Goal: Information Seeking & Learning: Learn about a topic

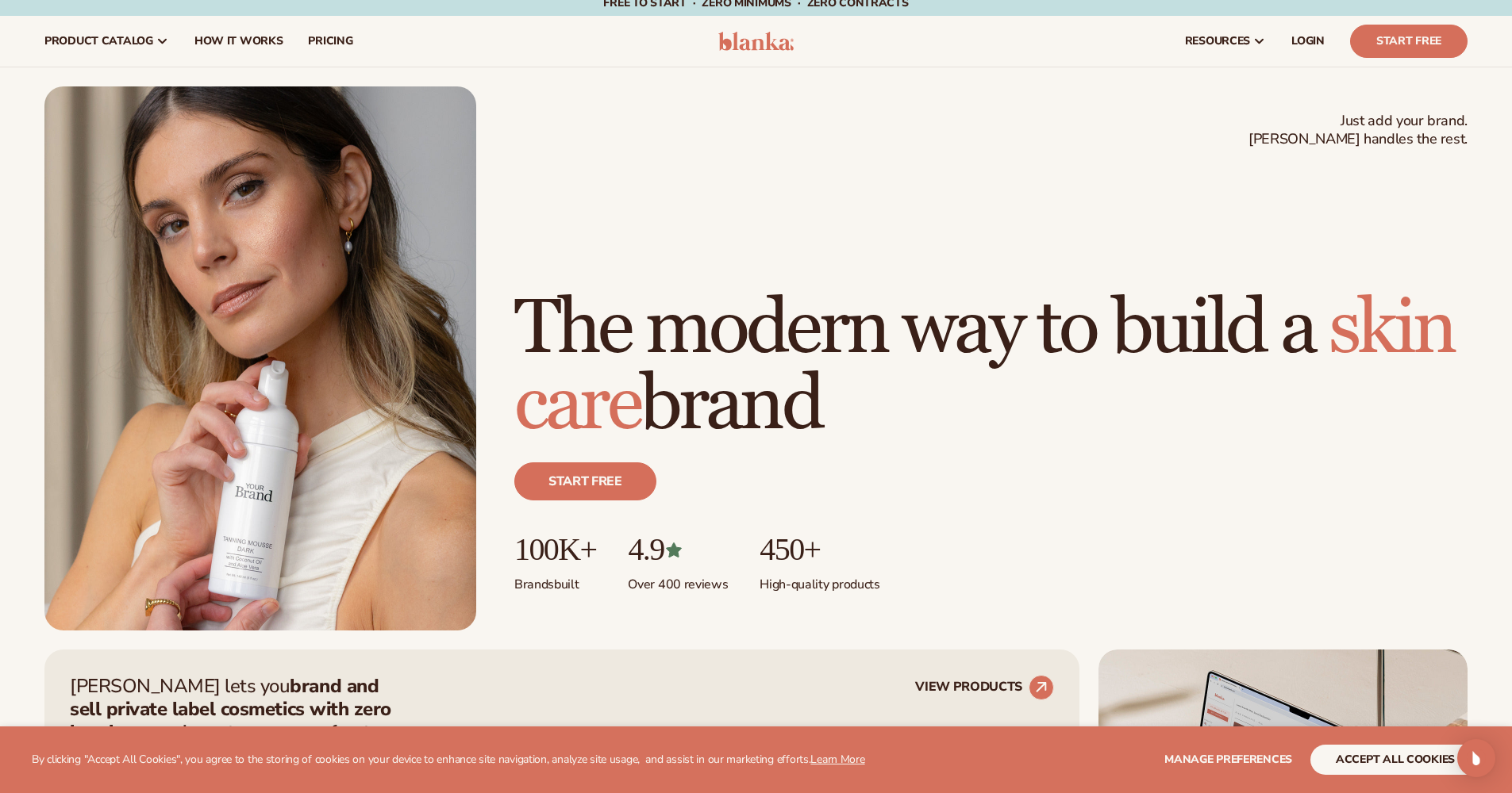
scroll to position [13, 0]
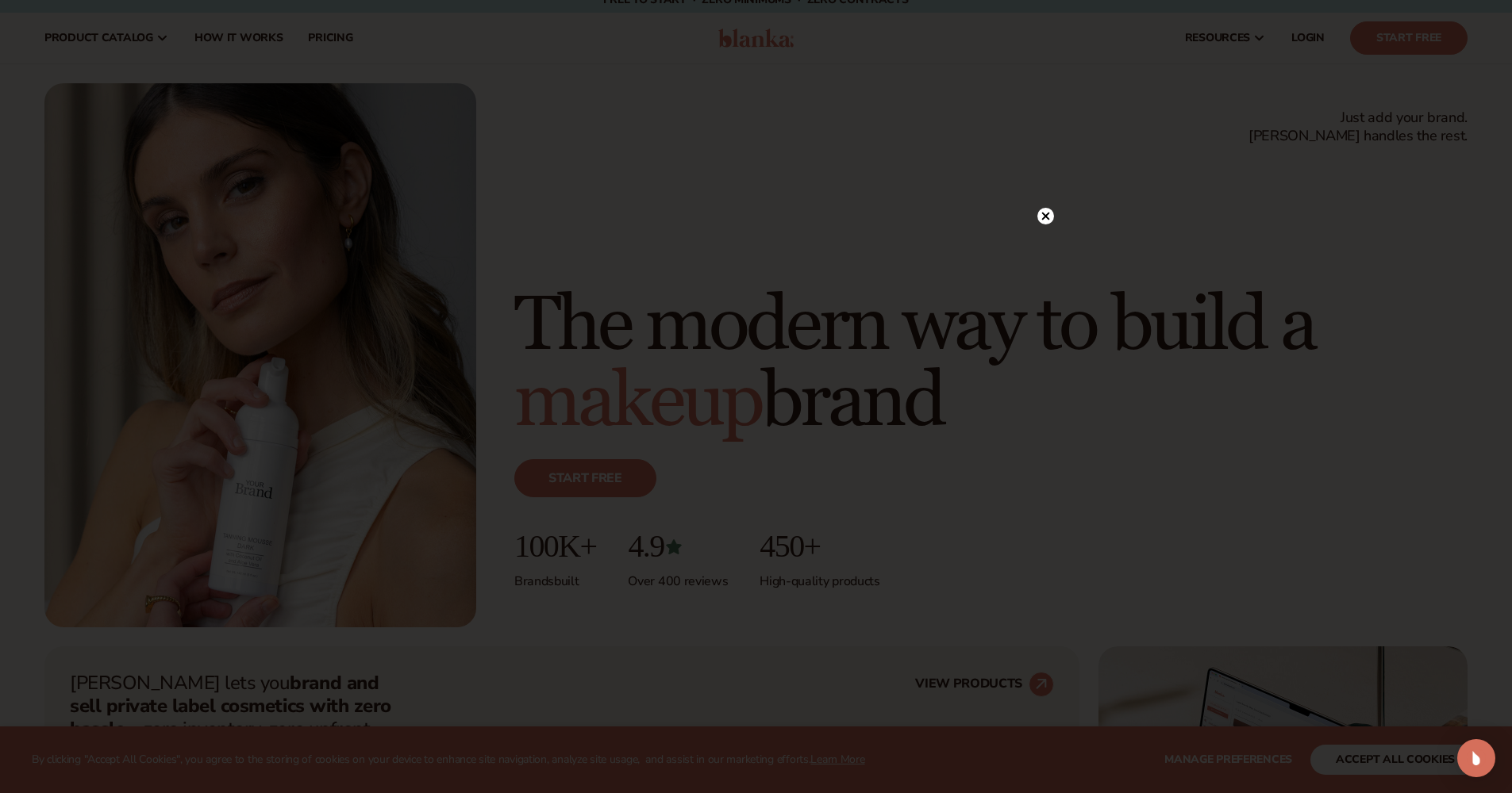
click at [1039, 213] on circle at bounding box center [1045, 216] width 17 height 17
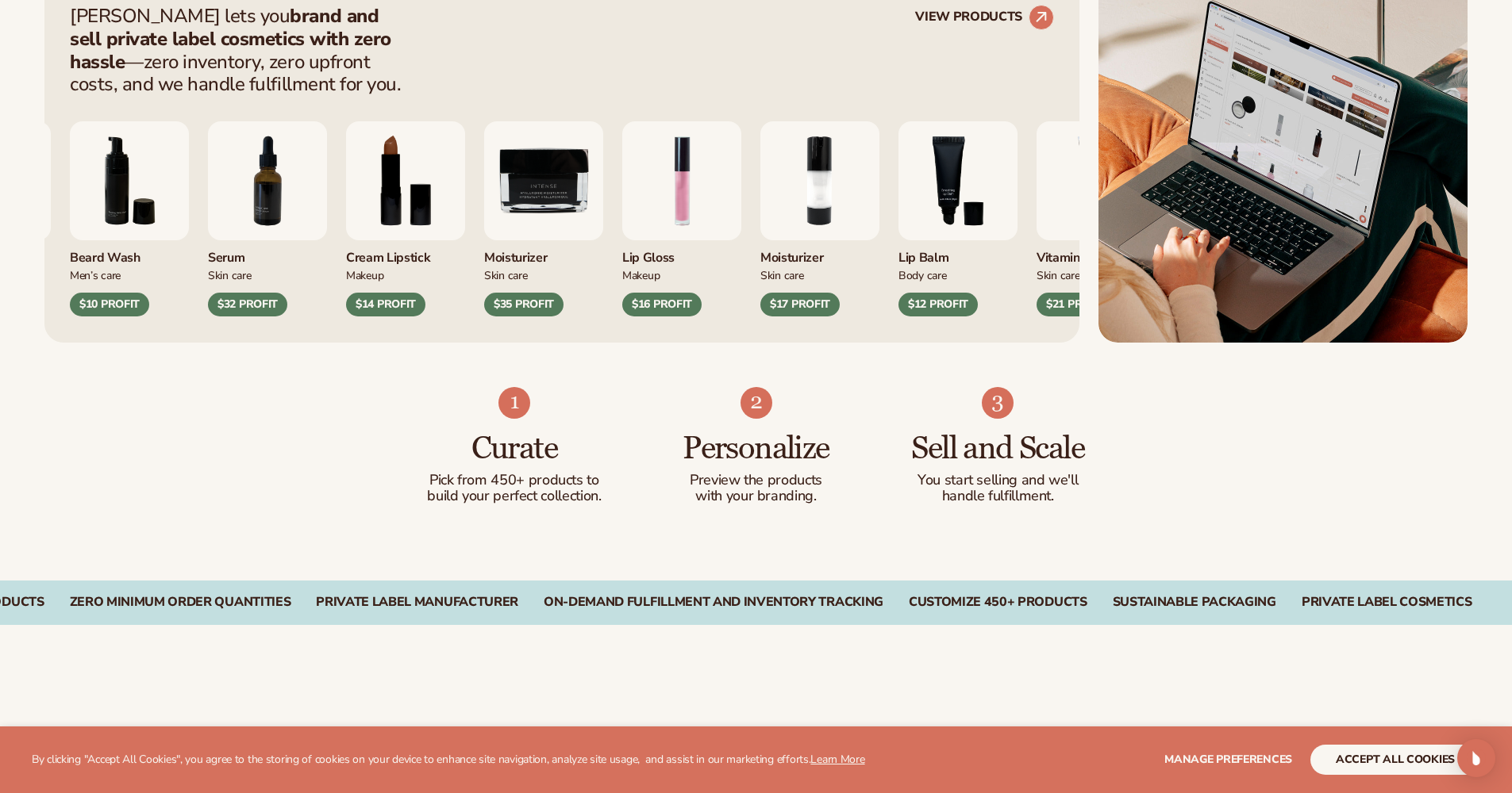
scroll to position [0, 0]
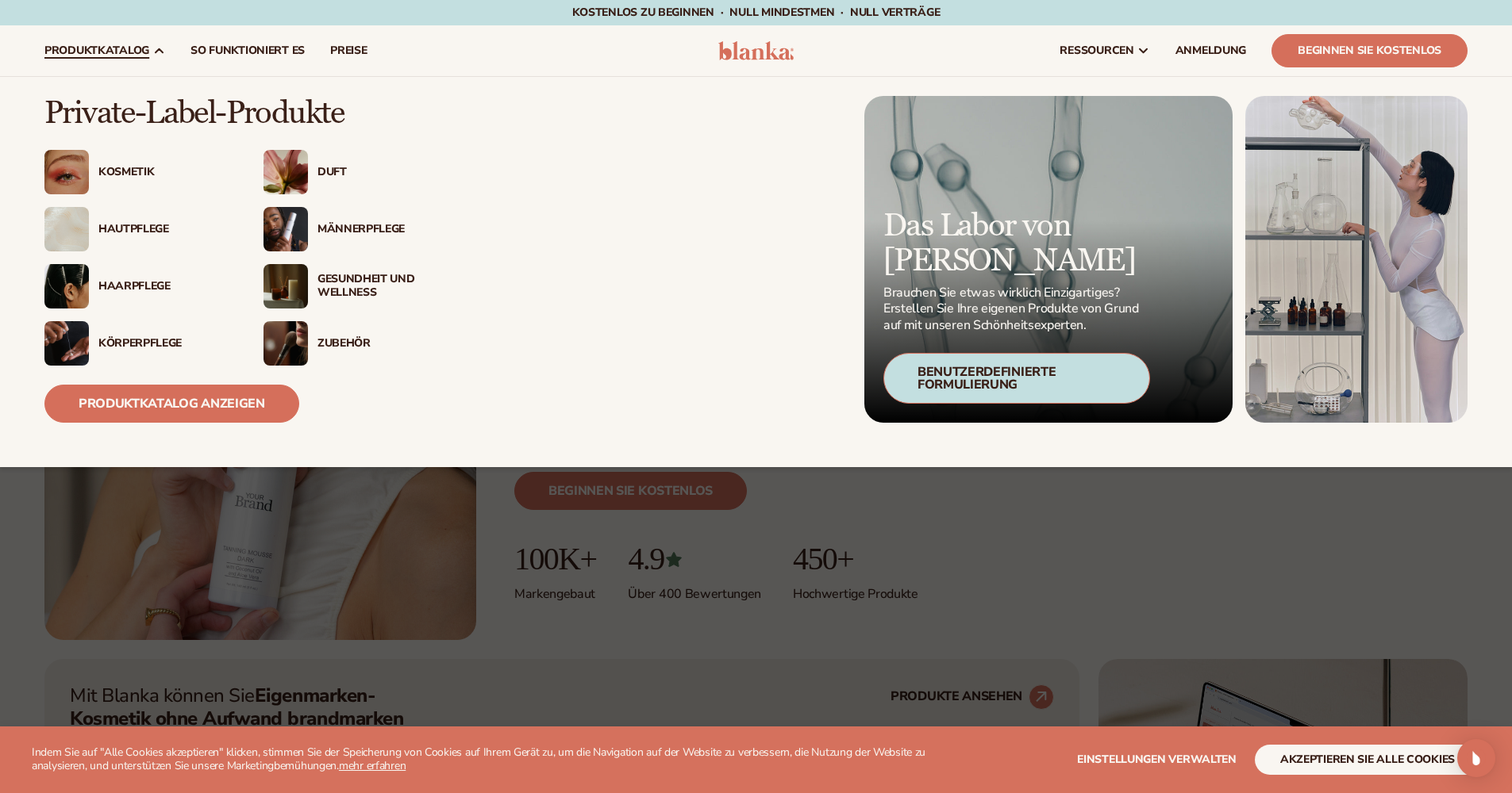
click at [108, 228] on div "Hautpflege" at bounding box center [164, 230] width 133 height 14
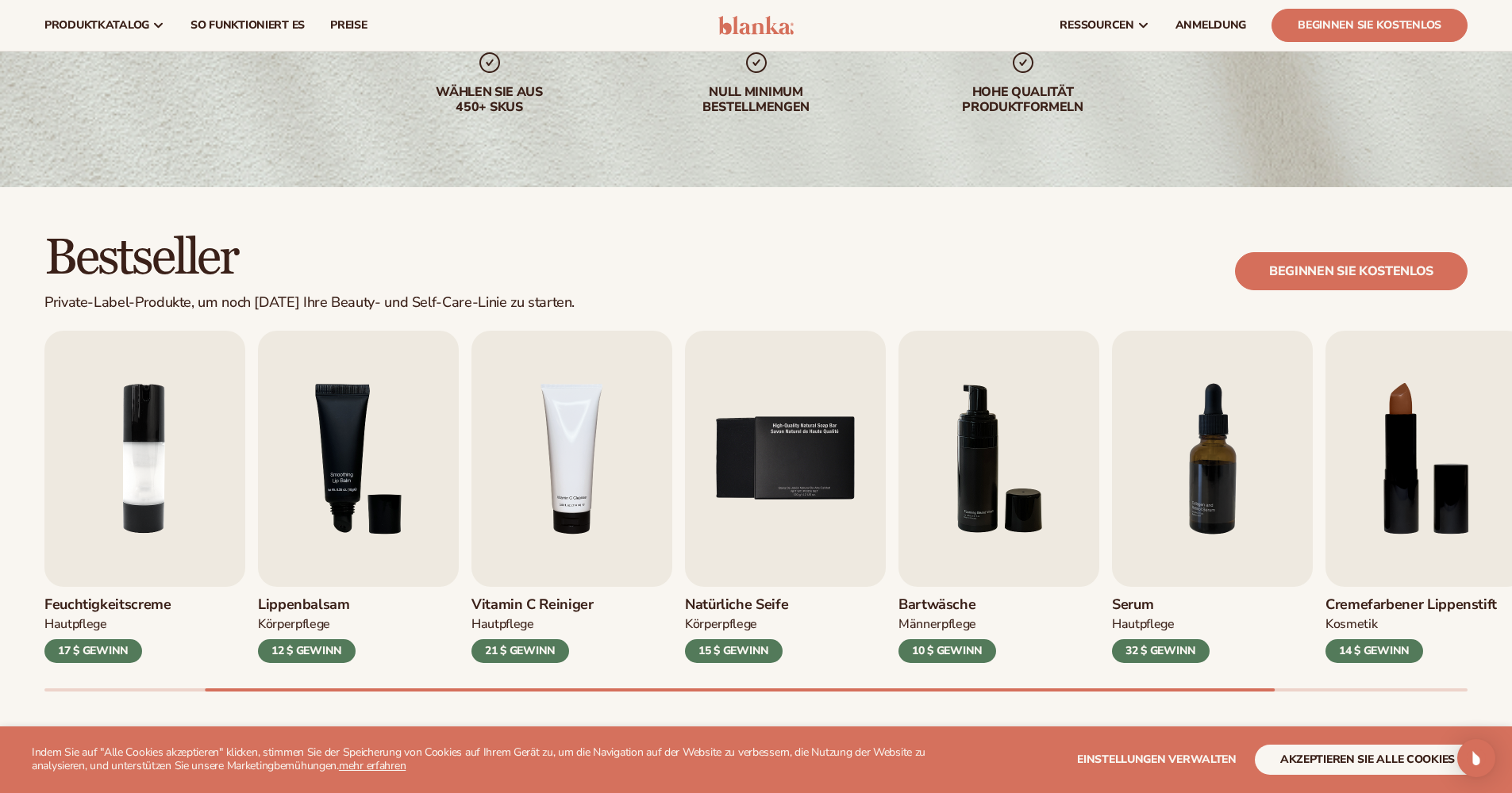
scroll to position [236, 0]
